Goal: Information Seeking & Learning: Find contact information

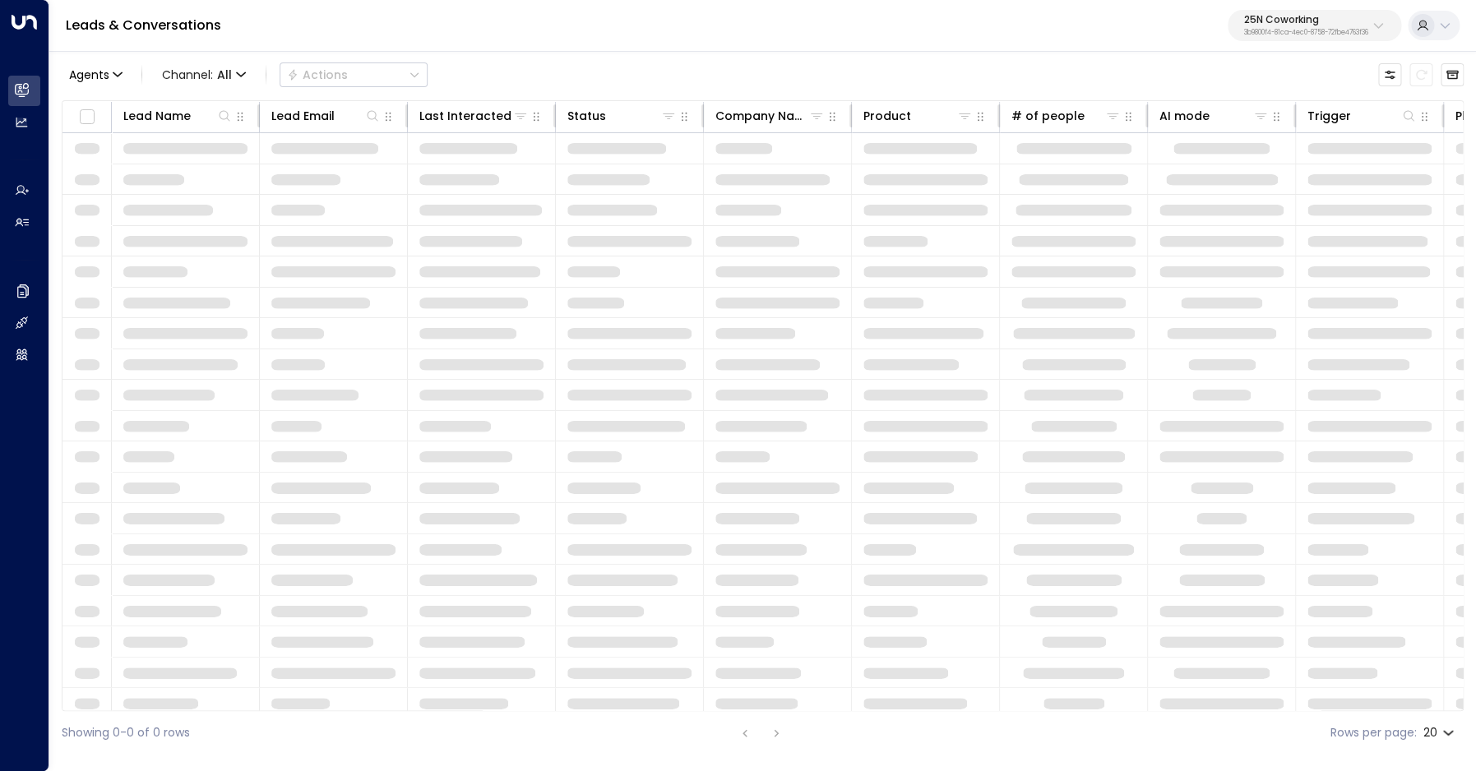
click at [1360, 14] on button "25N Coworking 3b9800f4-81ca-4ec0-8758-72fbe4763f36" at bounding box center [1315, 25] width 174 height 31
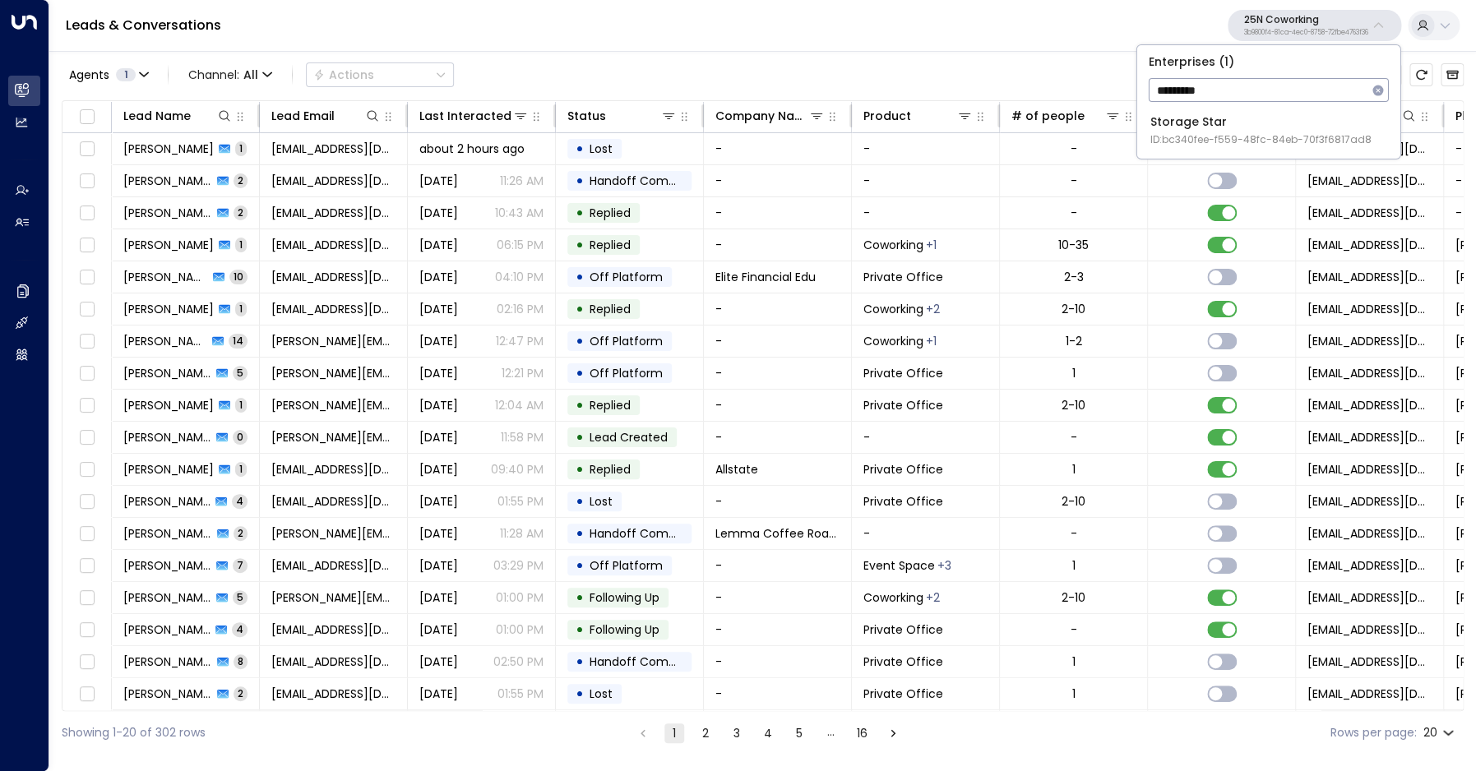
type input "*********"
click at [1234, 134] on span "ID: bc340fee-f559-48fc-84eb-70f3f6817ad8" at bounding box center [1261, 139] width 221 height 15
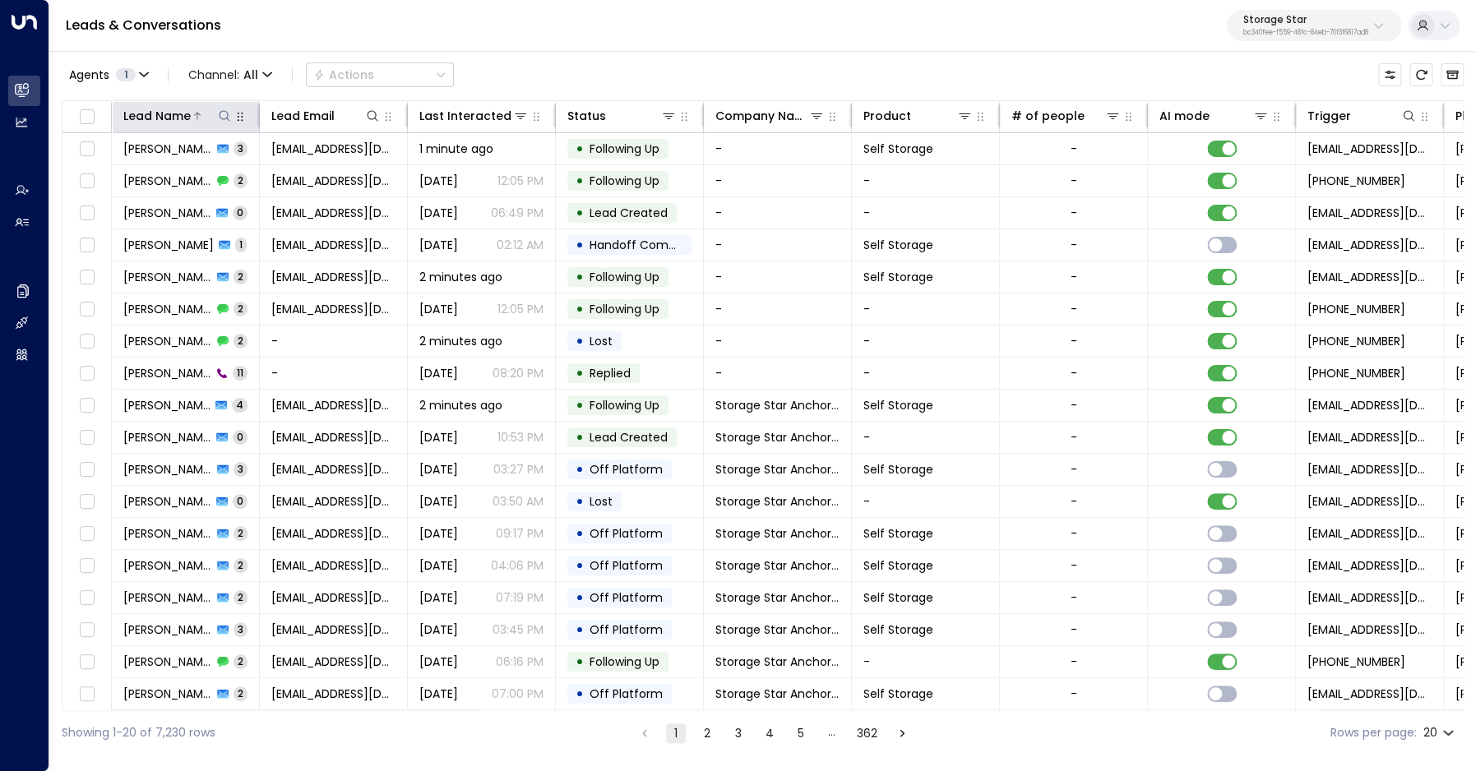
click at [229, 118] on icon at bounding box center [224, 115] width 13 height 13
type input "***"
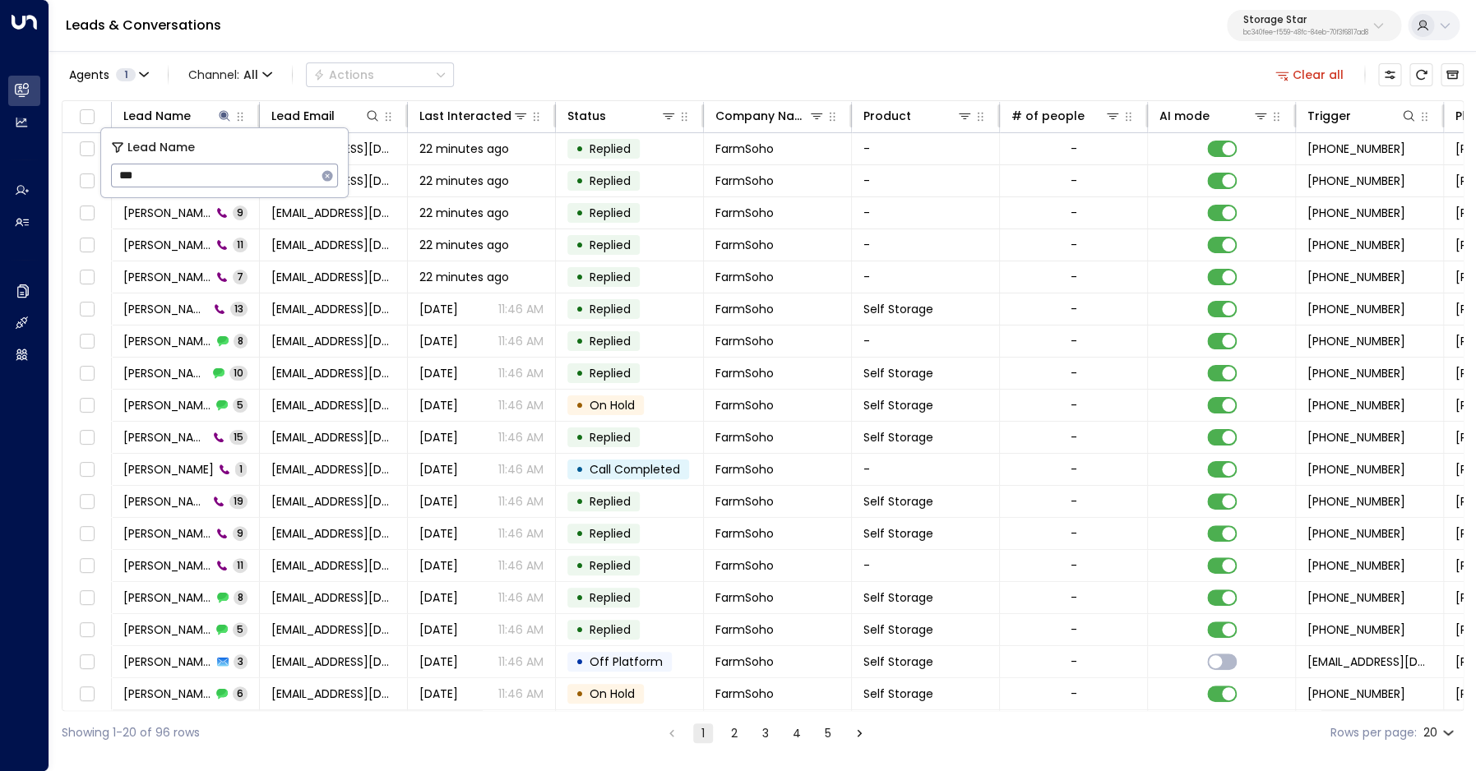
click at [699, 67] on div "Agents 1 Channel: All Actions Clear all" at bounding box center [763, 75] width 1402 height 35
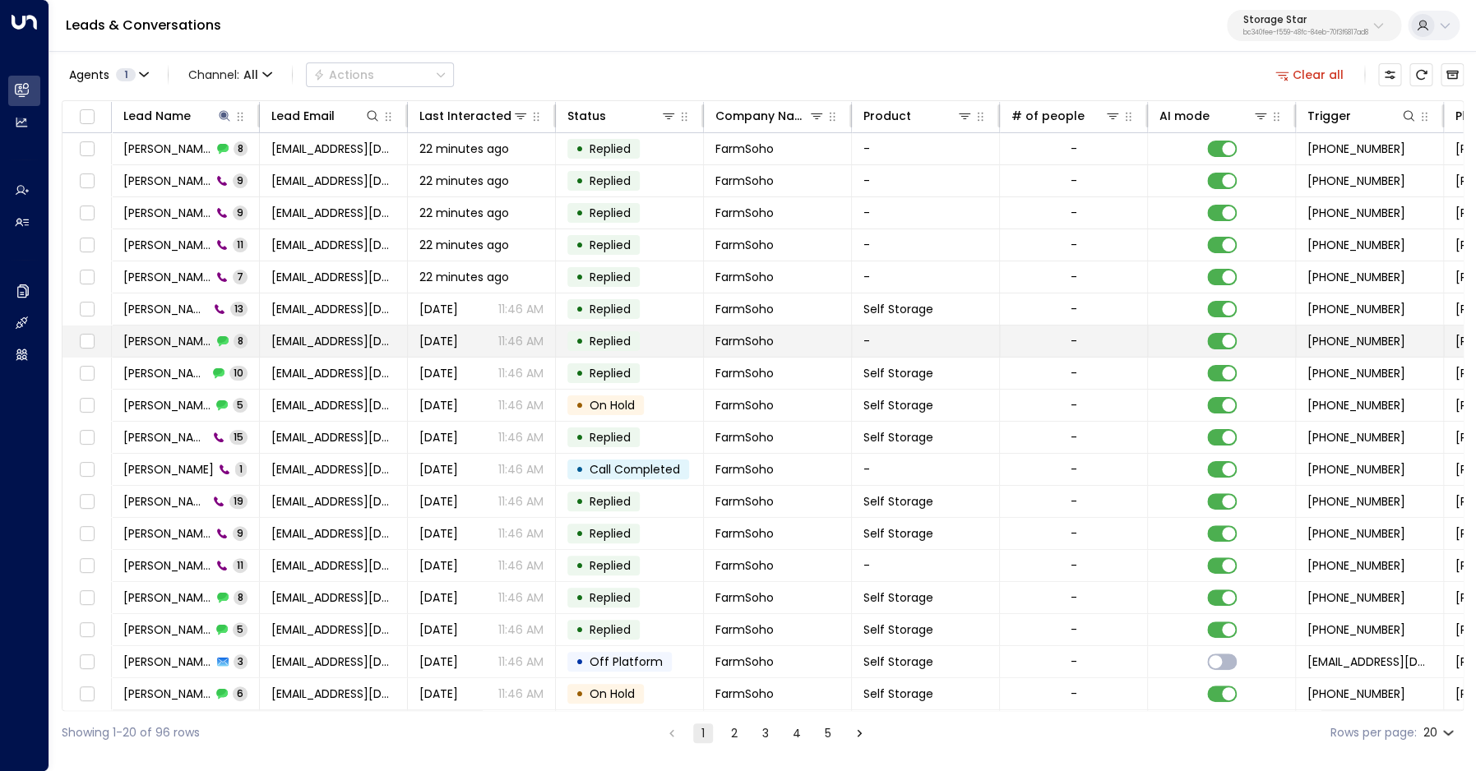
scroll to position [64, 0]
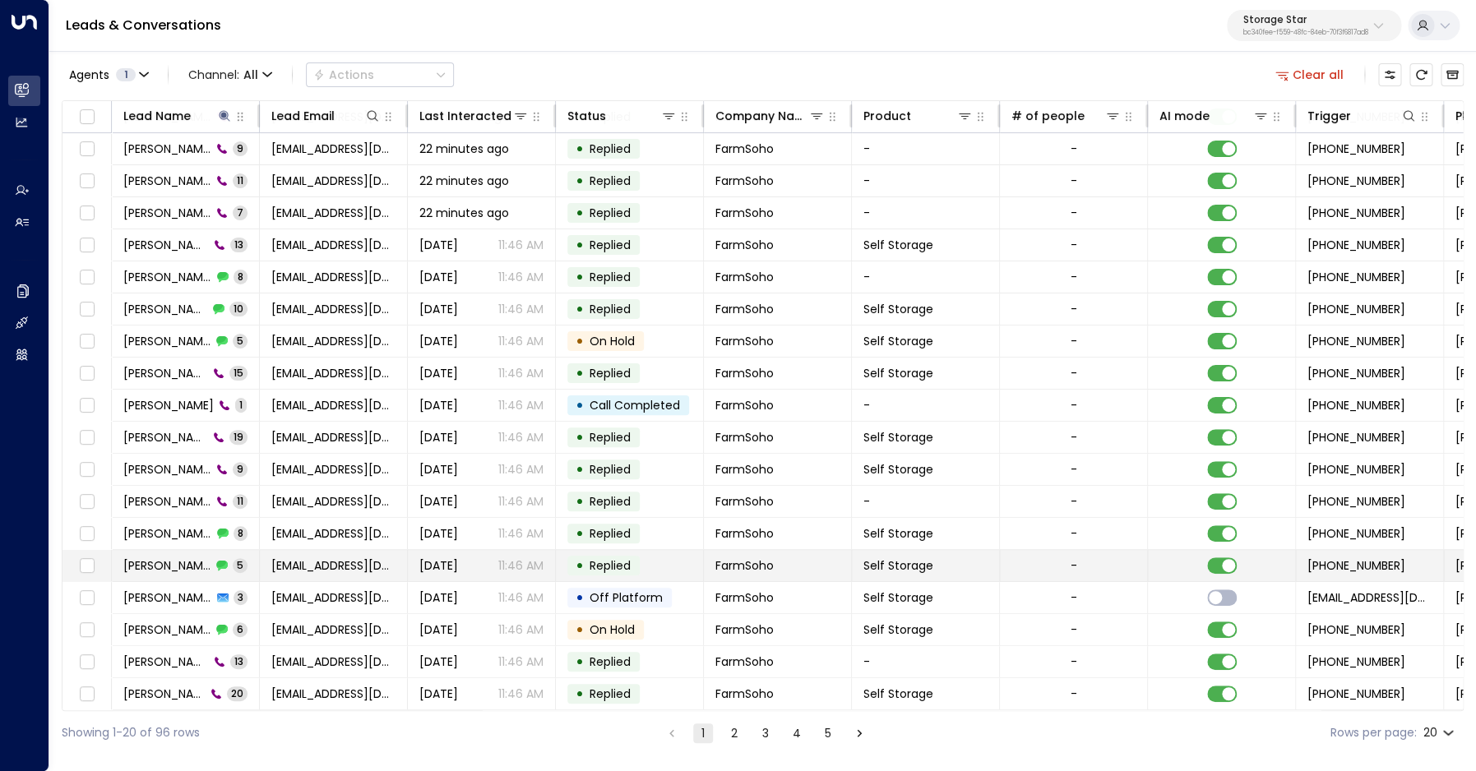
click at [164, 565] on span "[PERSON_NAME]" at bounding box center [167, 566] width 88 height 16
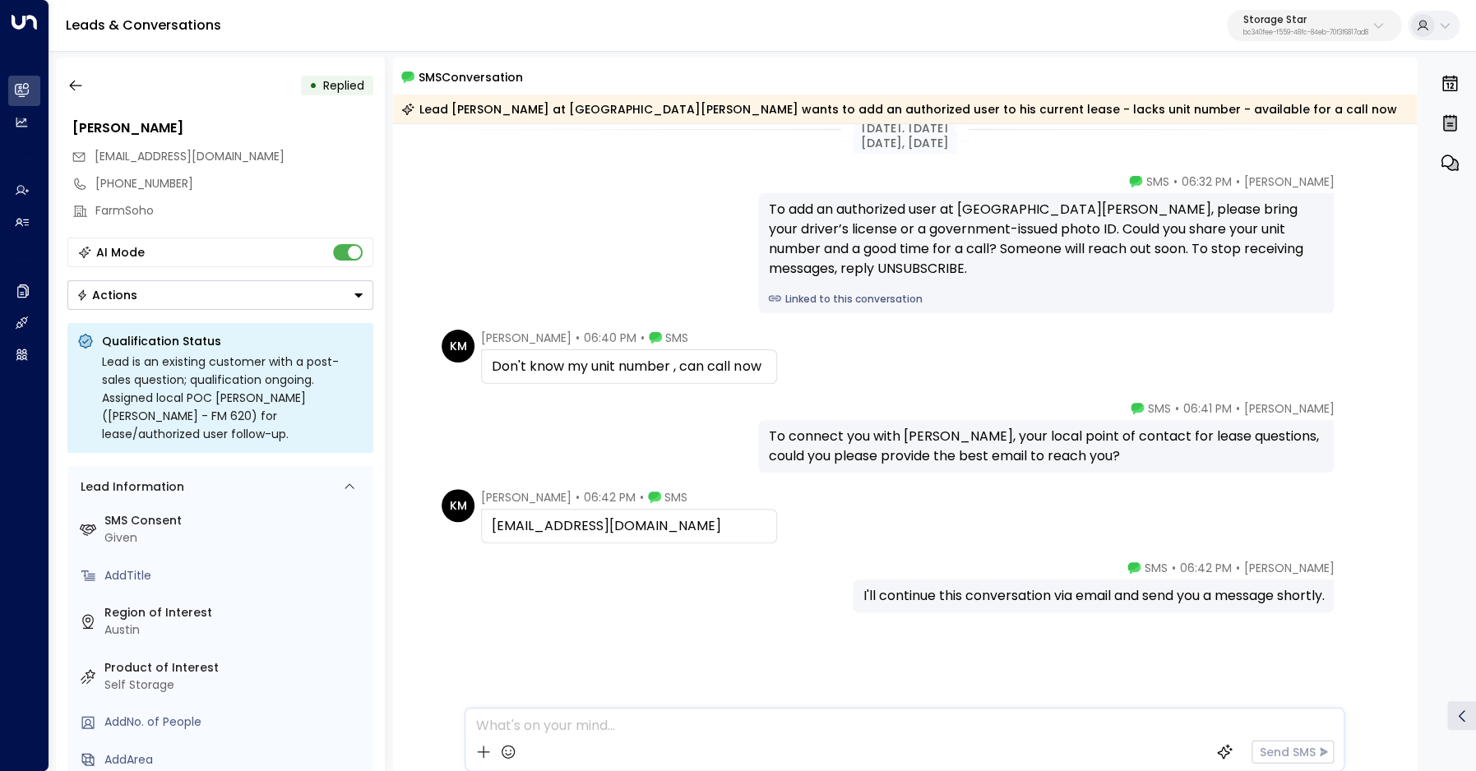
scroll to position [17, 0]
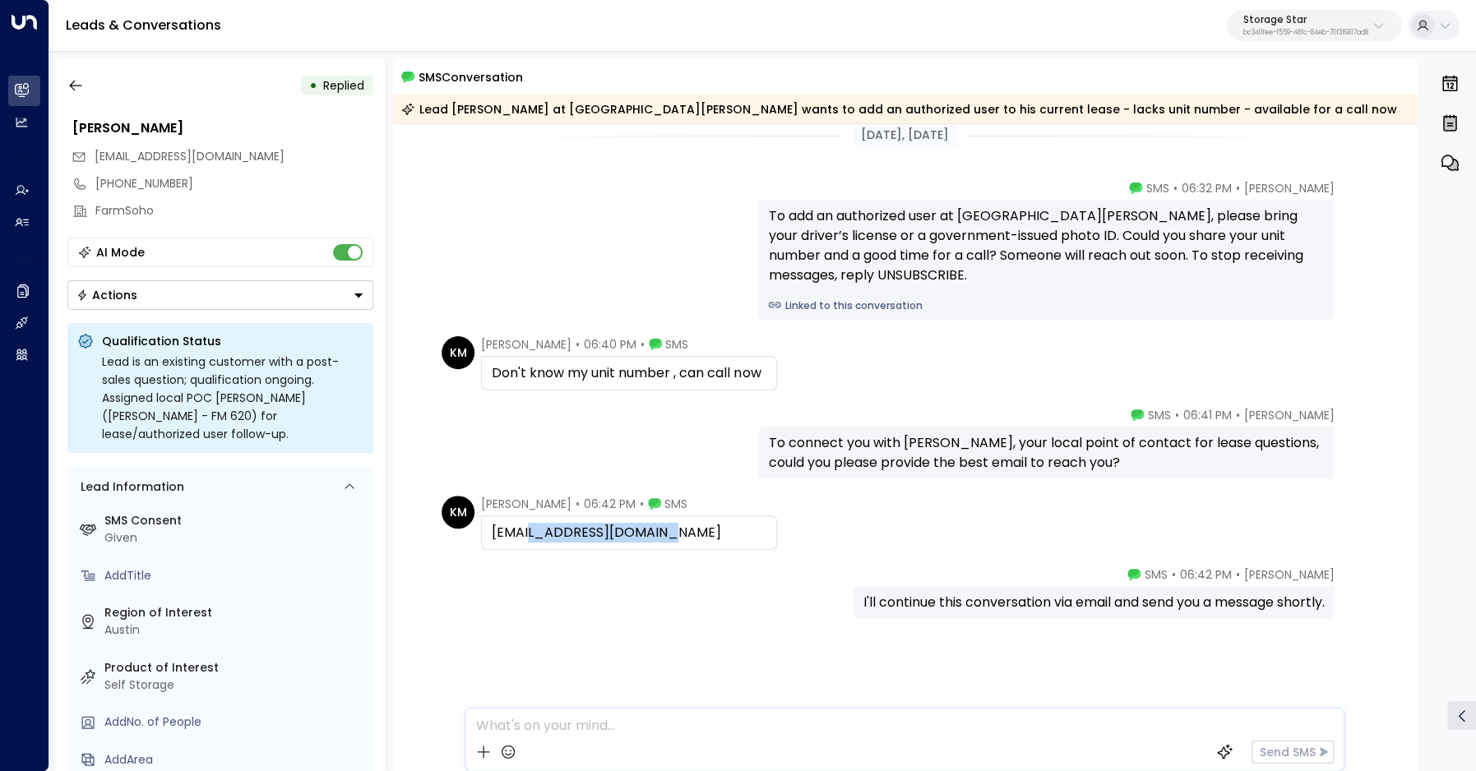
drag, startPoint x: 535, startPoint y: 535, endPoint x: 673, endPoint y: 531, distance: 137.4
click at [673, 531] on div "[EMAIL_ADDRESS][DOMAIN_NAME]" at bounding box center [629, 533] width 275 height 20
click at [83, 86] on icon "button" at bounding box center [75, 85] width 16 height 16
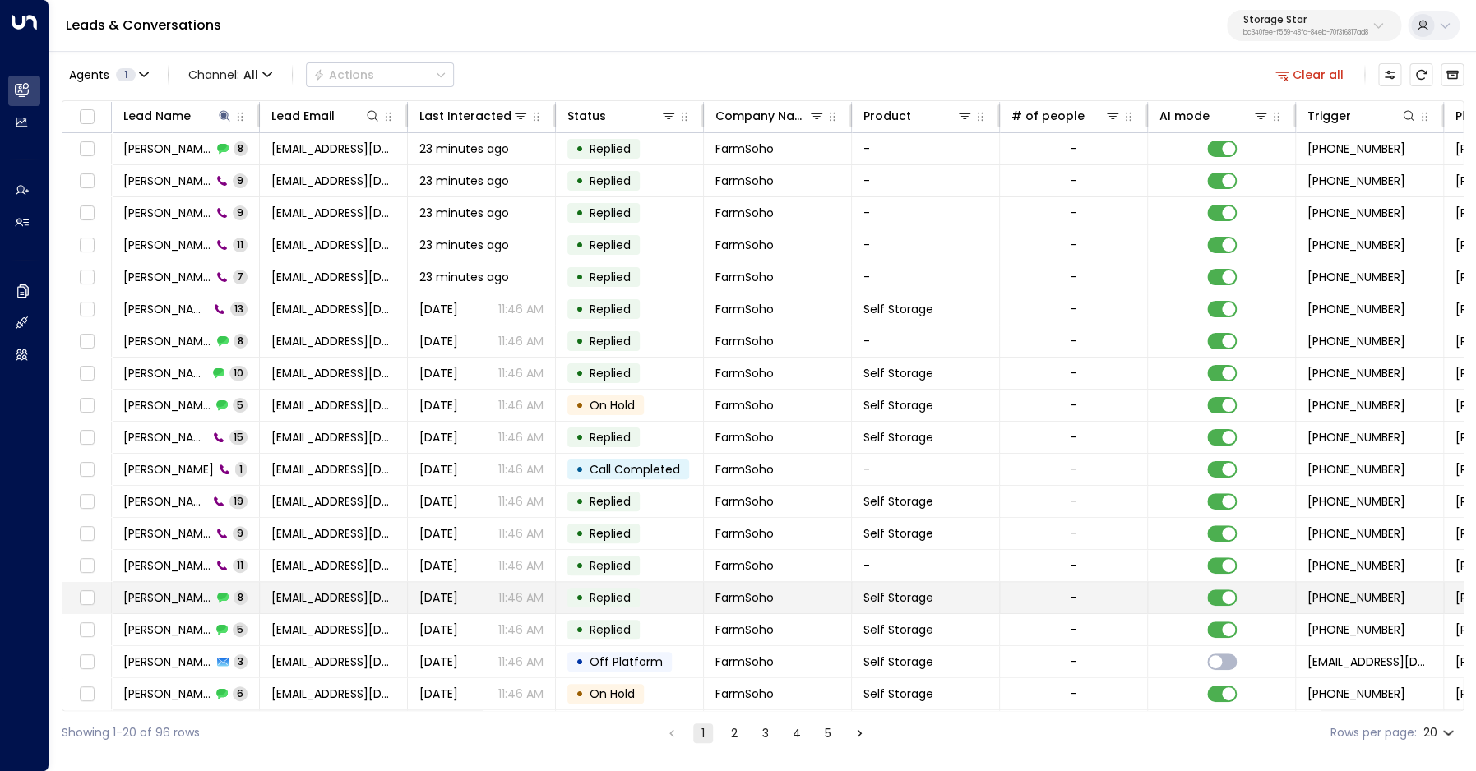
click at [176, 604] on span "[PERSON_NAME]" at bounding box center [167, 598] width 89 height 16
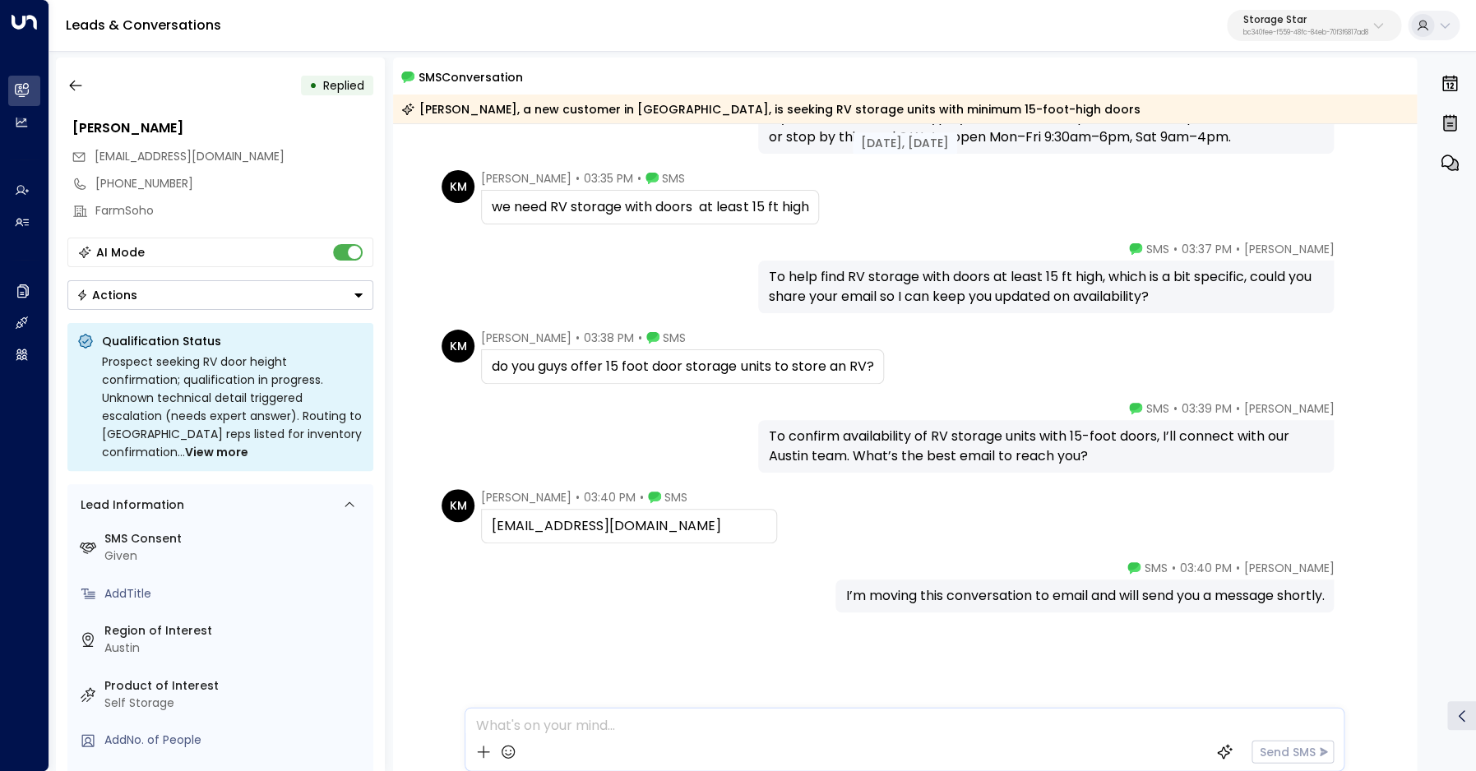
scroll to position [379, 0]
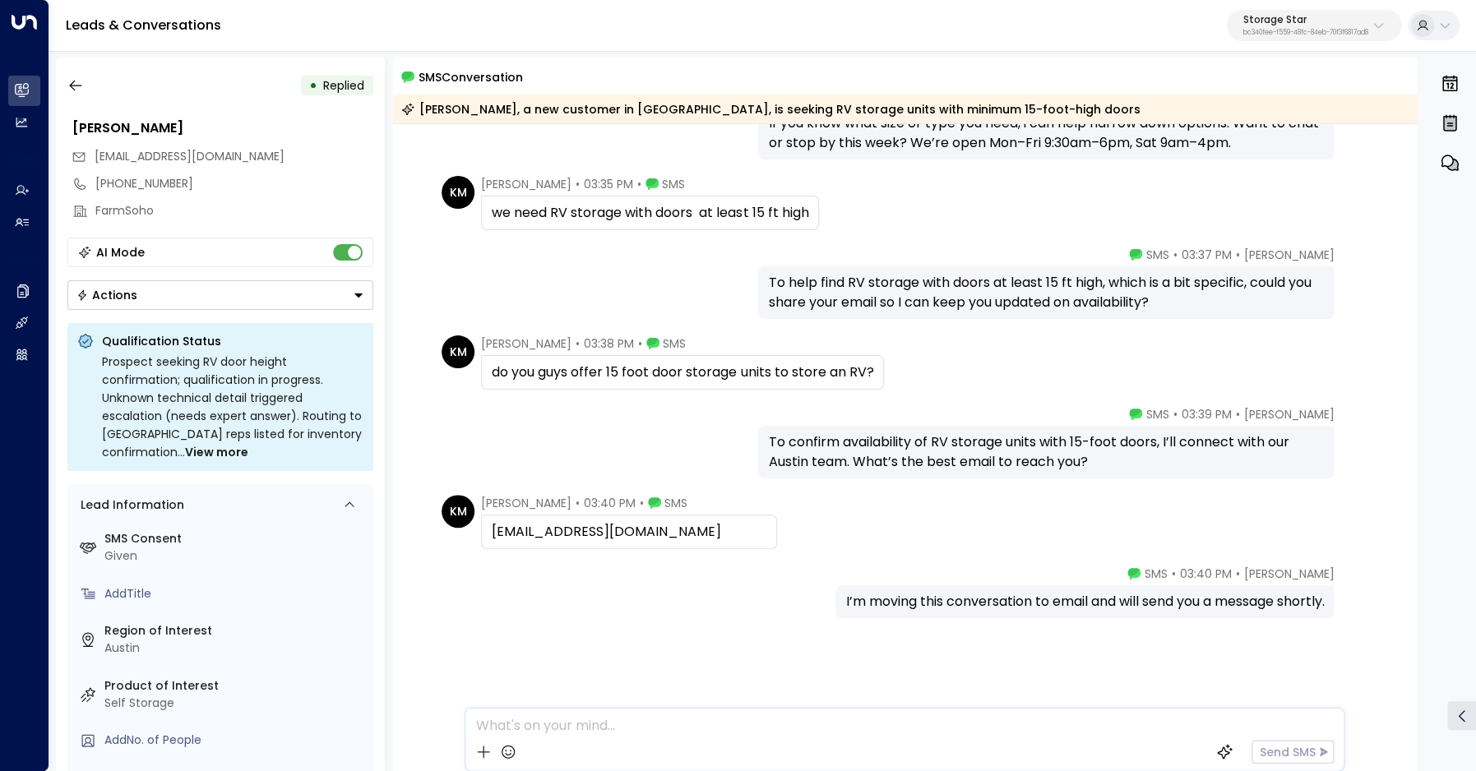
click at [558, 533] on div "[EMAIL_ADDRESS][DOMAIN_NAME]" at bounding box center [629, 532] width 275 height 20
click at [81, 79] on icon "button" at bounding box center [75, 85] width 16 height 16
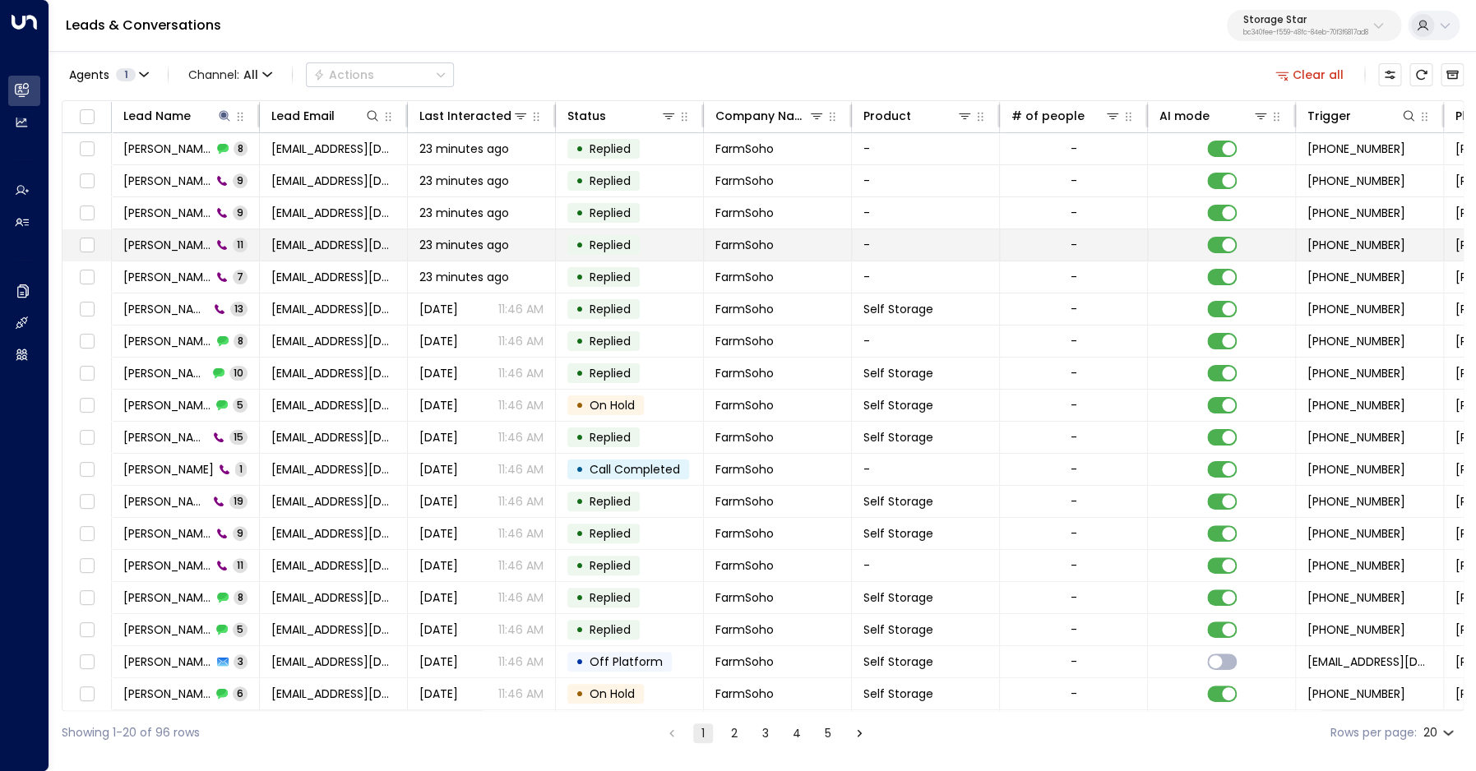
click at [175, 252] on span "[PERSON_NAME]" at bounding box center [167, 245] width 88 height 16
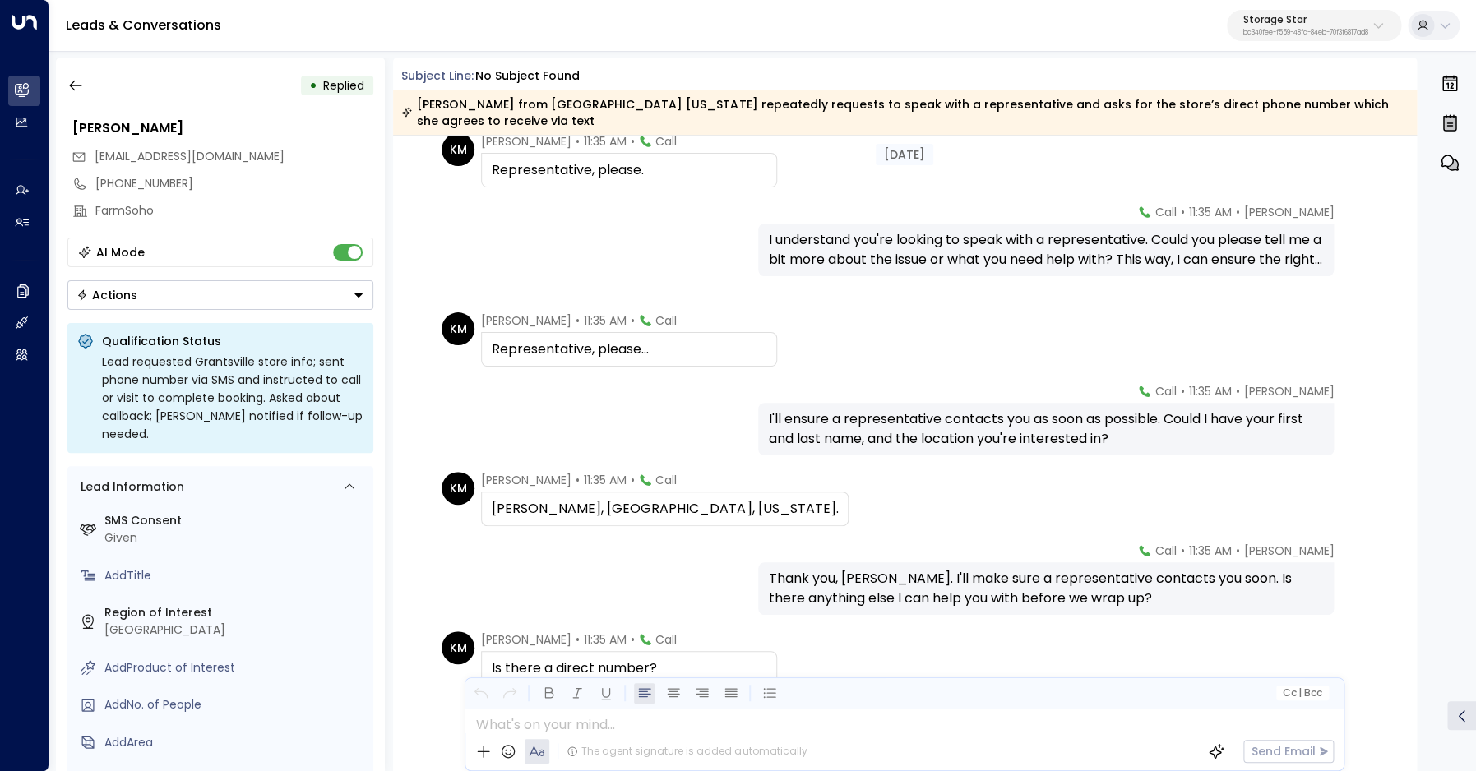
scroll to position [169, 0]
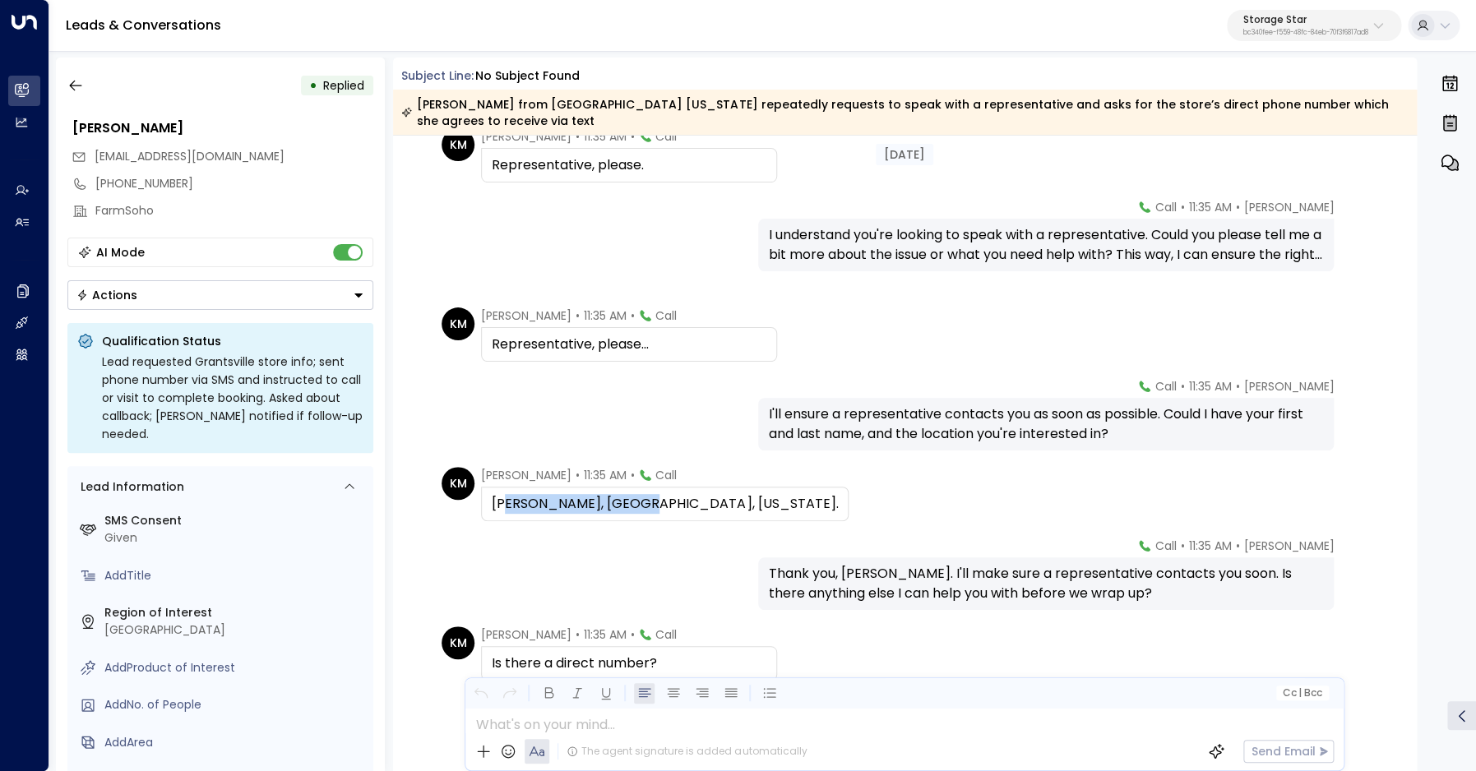
drag, startPoint x: 509, startPoint y: 489, endPoint x: 634, endPoint y: 493, distance: 125.1
click at [634, 494] on div "[PERSON_NAME], [GEOGRAPHIC_DATA], [US_STATE]." at bounding box center [665, 504] width 346 height 20
click at [72, 93] on icon "button" at bounding box center [75, 85] width 16 height 16
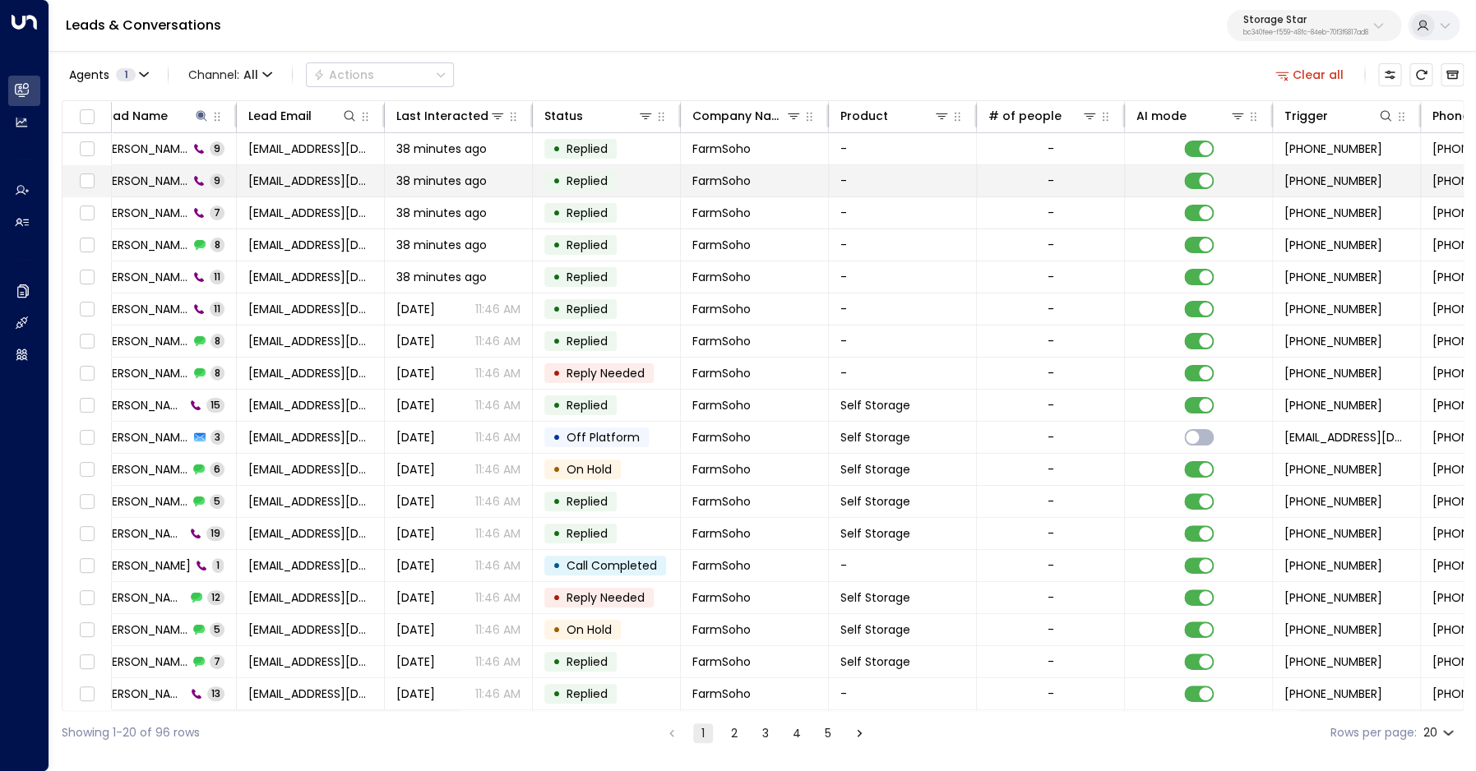
scroll to position [0, 19]
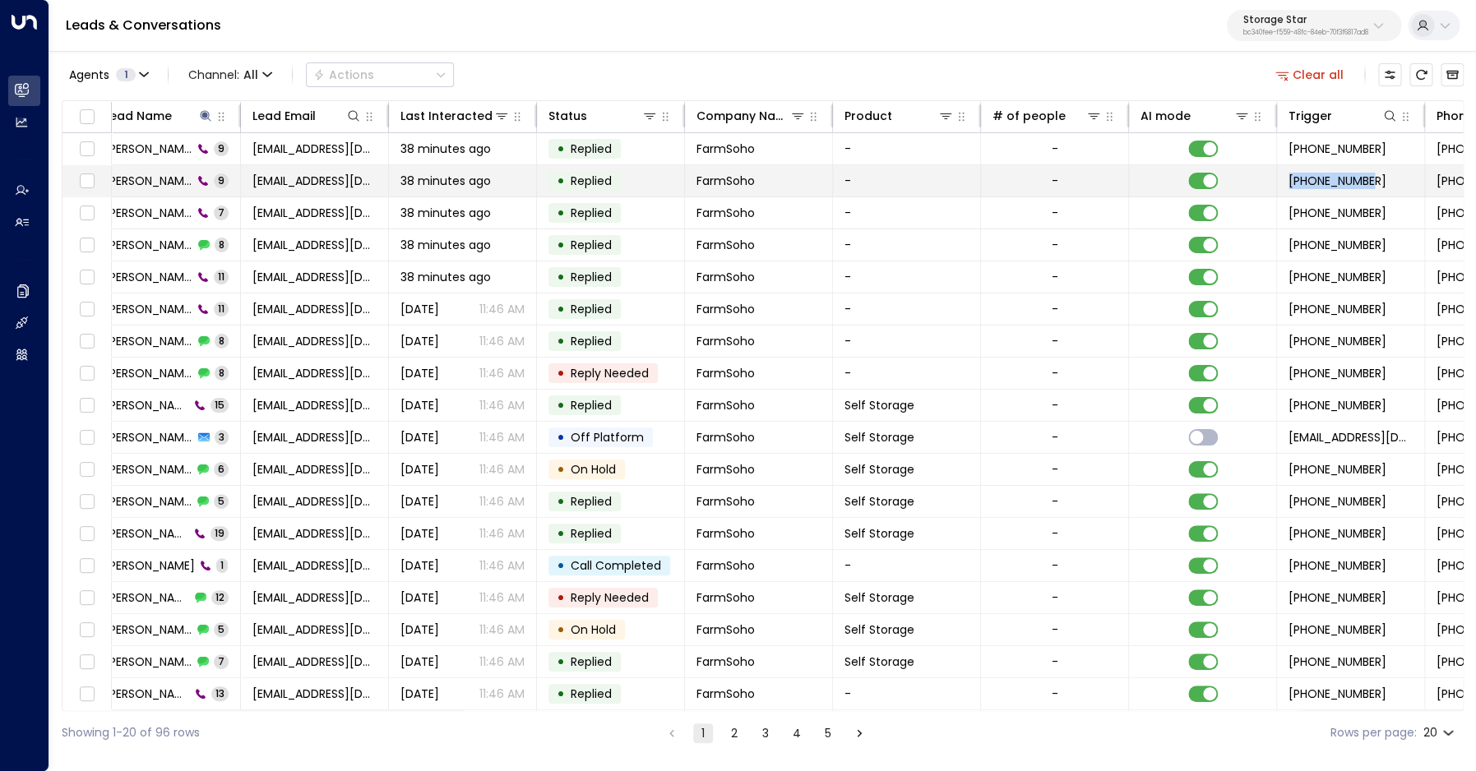
drag, startPoint x: 1369, startPoint y: 183, endPoint x: 1291, endPoint y: 186, distance: 78.2
click at [1291, 186] on span "[PHONE_NUMBER]" at bounding box center [1338, 181] width 98 height 16
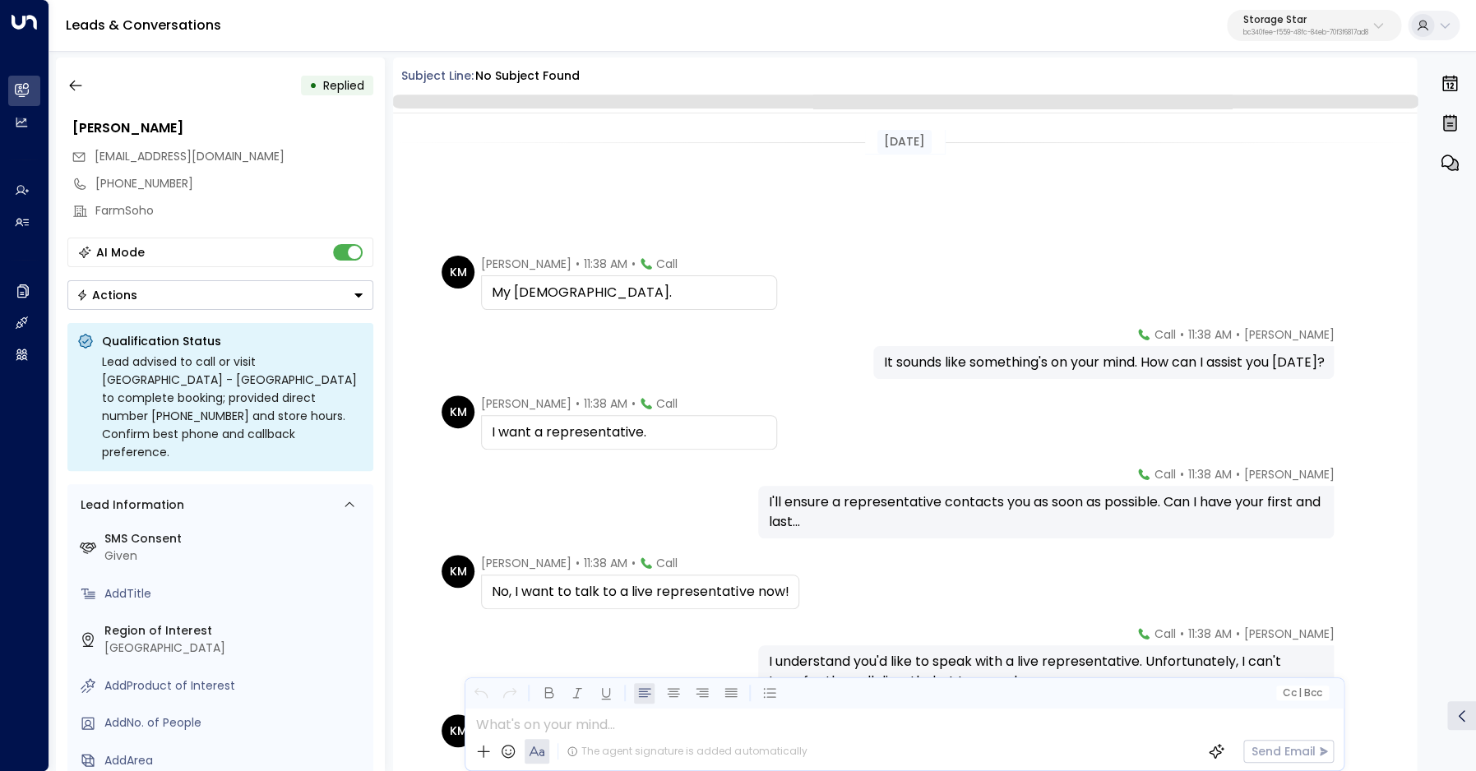
scroll to position [251, 0]
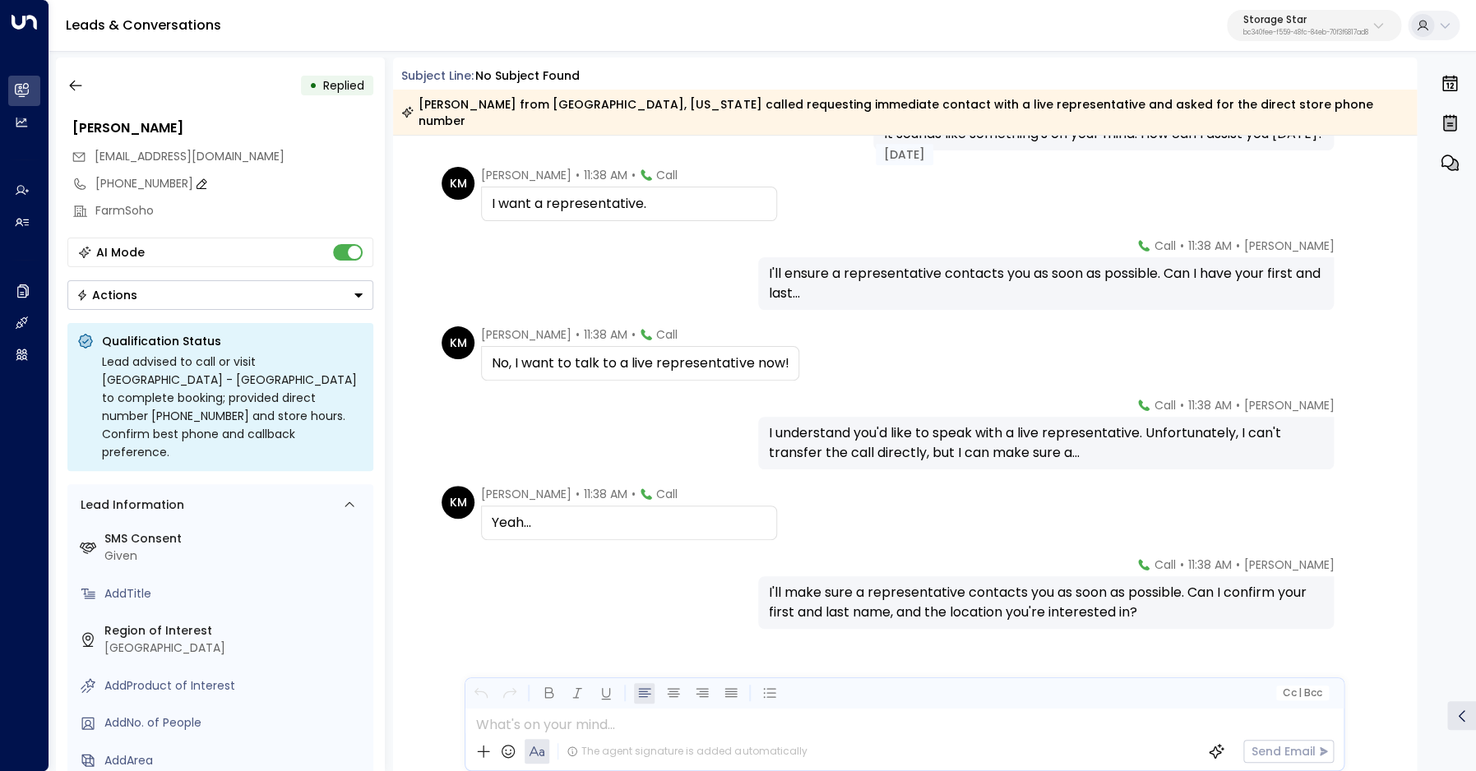
click at [151, 185] on div "[PHONE_NUMBER]" at bounding box center [234, 183] width 278 height 17
click at [151, 185] on input "**********" at bounding box center [231, 183] width 273 height 17
